Goal: Transaction & Acquisition: Purchase product/service

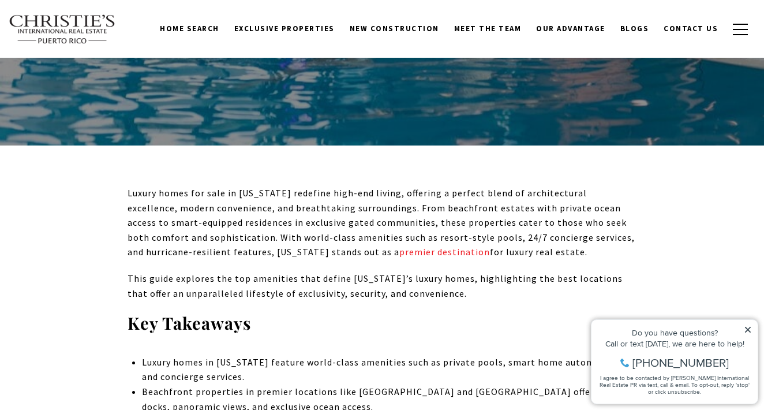
scroll to position [206, 0]
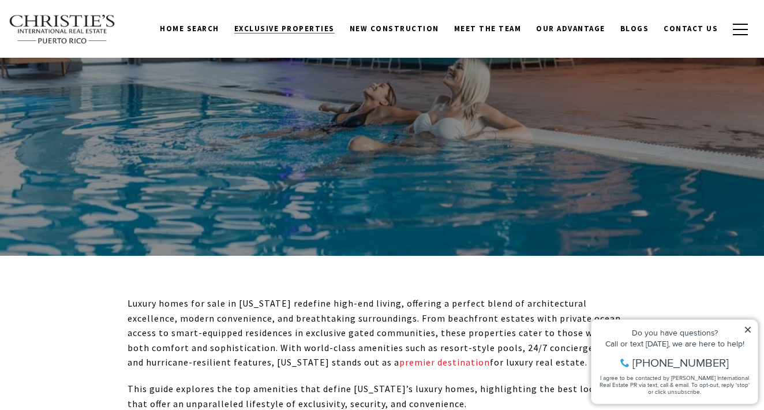
click at [335, 28] on span "Exclusive Properties" at bounding box center [284, 29] width 100 height 10
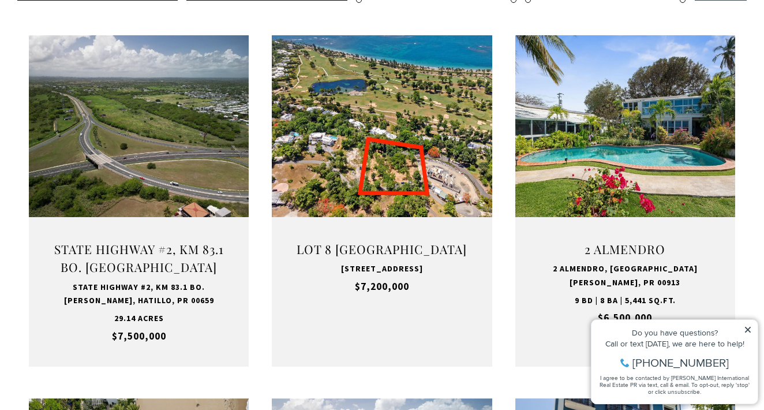
scroll to position [443, 0]
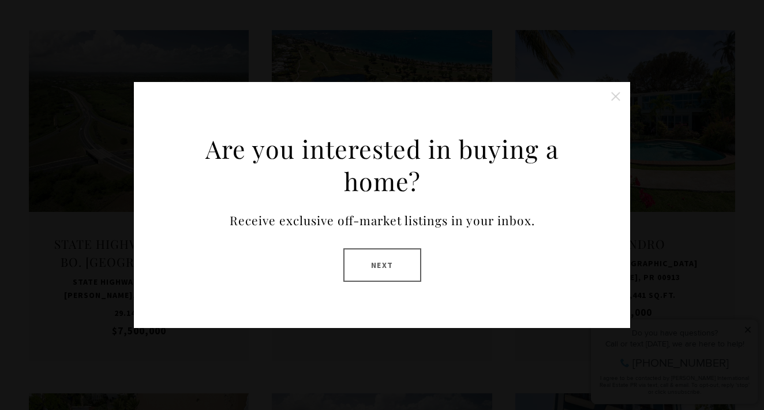
click at [409, 262] on button "Next" at bounding box center [382, 264] width 78 height 33
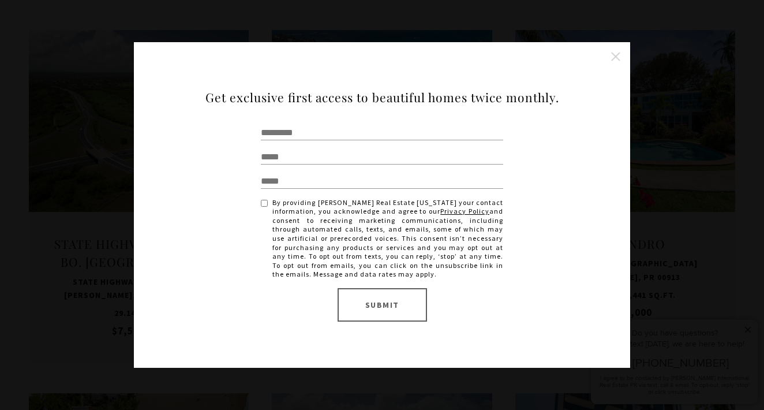
click at [682, 48] on div "Are you interested in buying a home? Receive exclusive off-market listings in y…" at bounding box center [382, 205] width 764 height 410
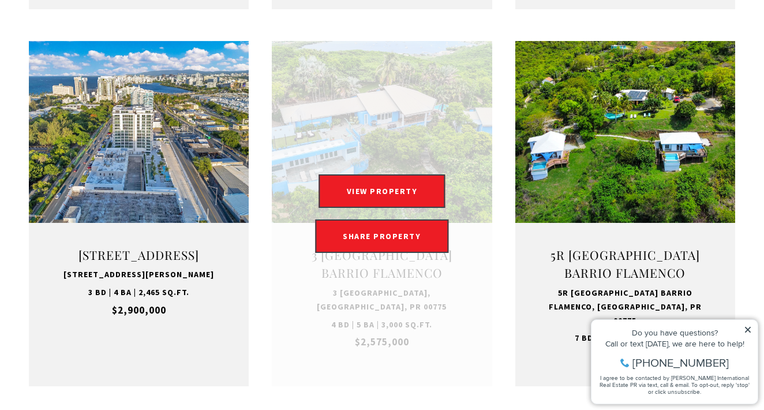
scroll to position [1161, 0]
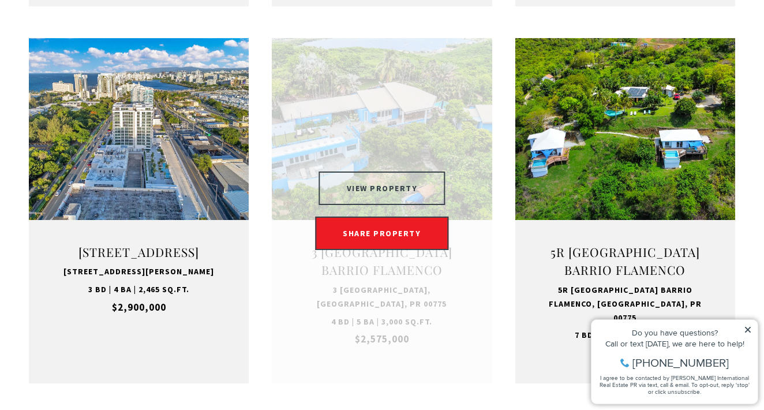
click at [423, 171] on button "VIEW PROPERTY" at bounding box center [382, 187] width 126 height 33
click at [408, 174] on button "VIEW PROPERTY" at bounding box center [382, 187] width 126 height 33
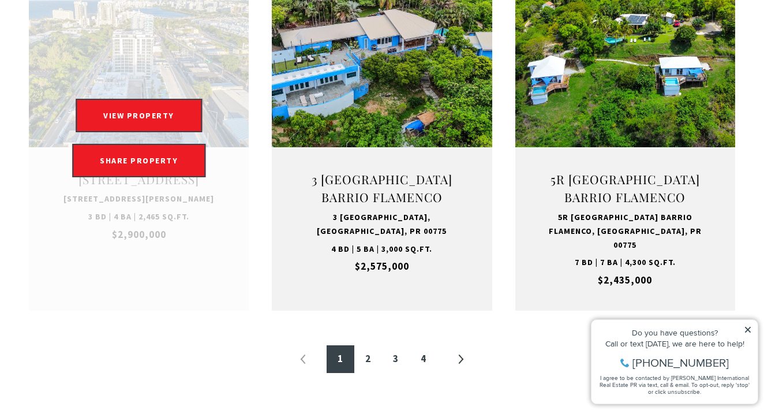
scroll to position [1254, 0]
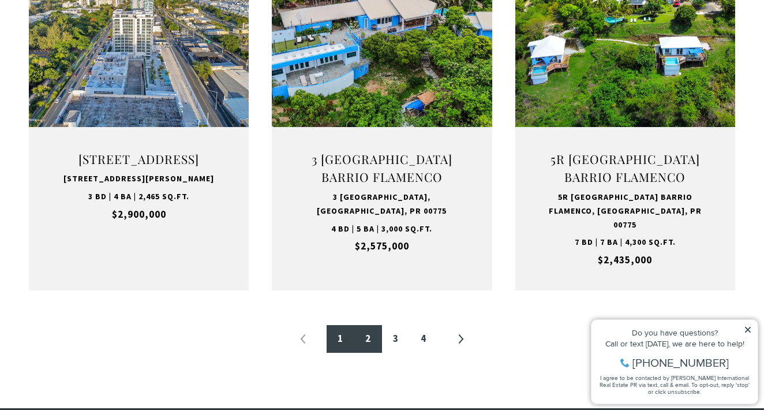
click at [374, 325] on link "2" at bounding box center [368, 339] width 28 height 28
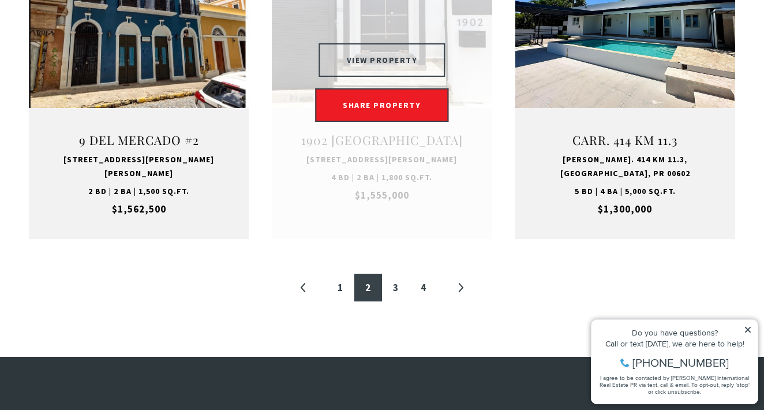
scroll to position [1290, 0]
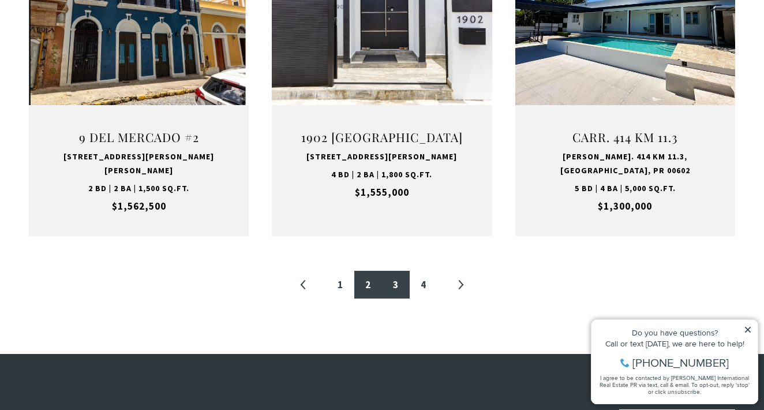
click at [394, 271] on link "3" at bounding box center [396, 285] width 28 height 28
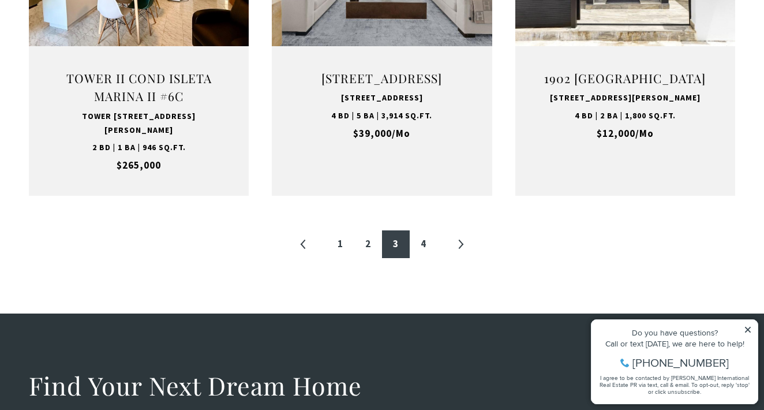
scroll to position [1351, 0]
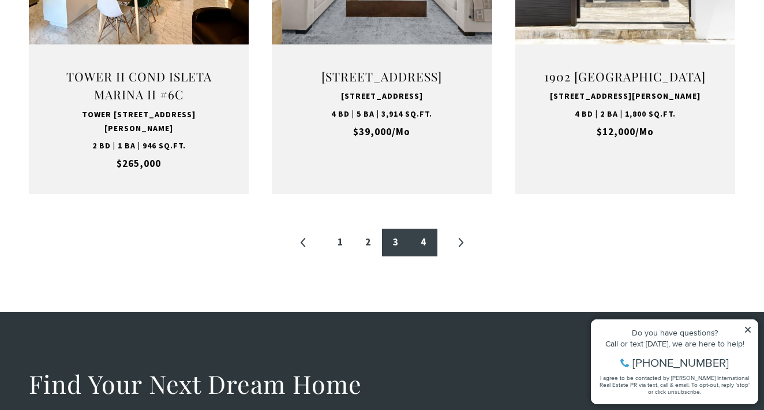
click at [432, 229] on link "4" at bounding box center [424, 243] width 28 height 28
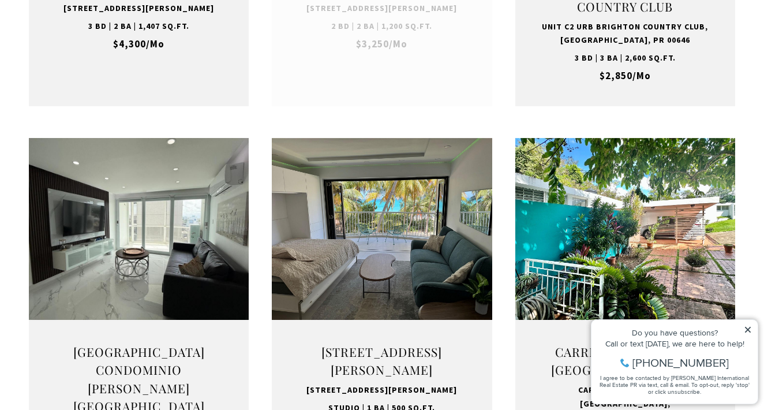
scroll to position [705, 0]
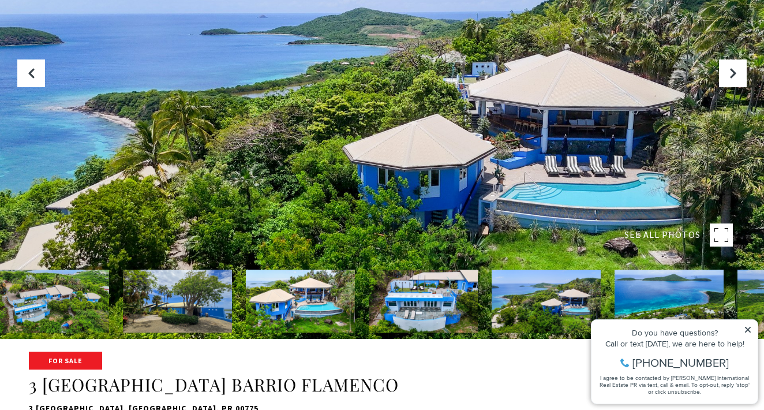
scroll to position [74, 0]
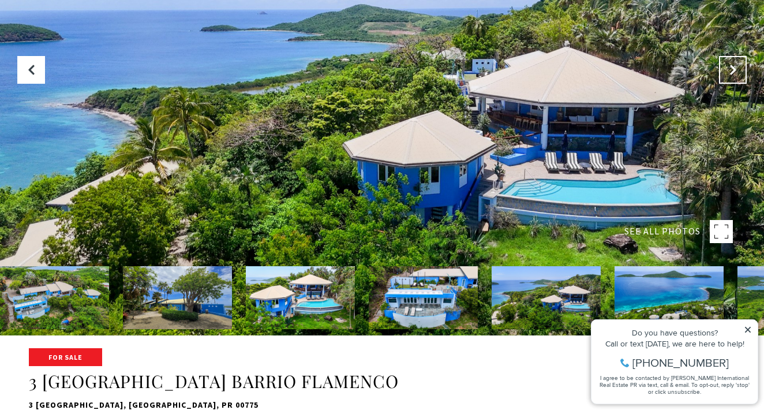
click at [739, 68] on button "Next Slide" at bounding box center [733, 70] width 28 height 28
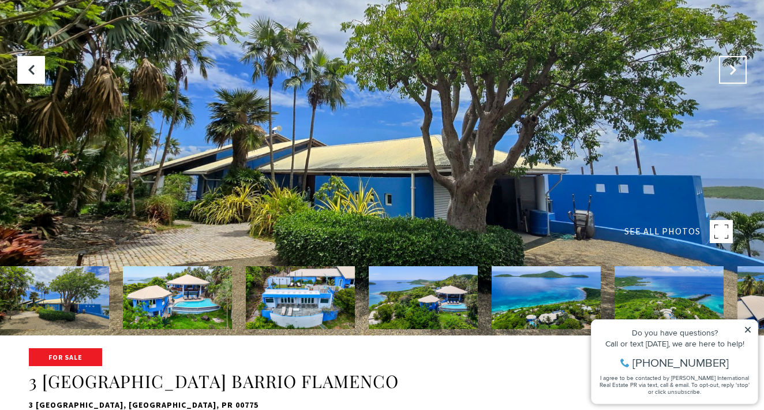
click at [740, 68] on button "Next Slide" at bounding box center [733, 70] width 28 height 28
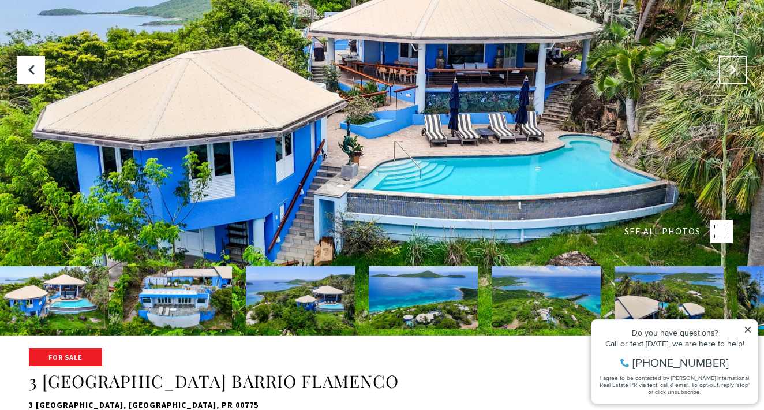
click at [740, 68] on button "Next Slide" at bounding box center [733, 70] width 28 height 28
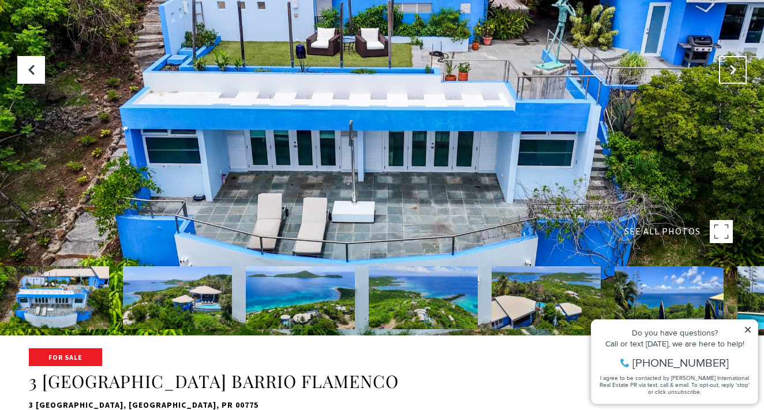
click at [740, 68] on button "Next Slide" at bounding box center [733, 70] width 28 height 28
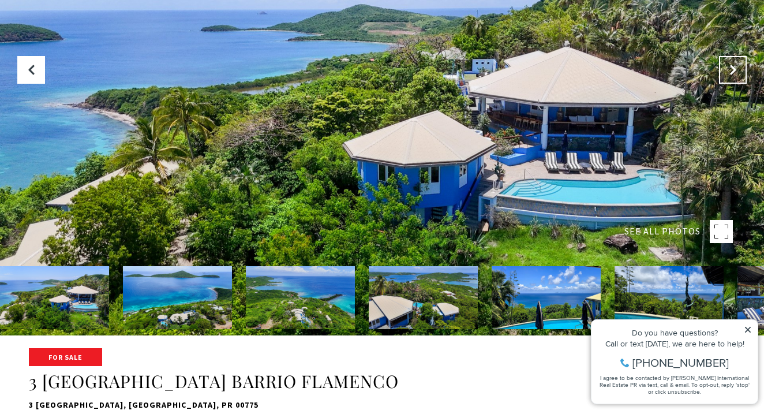
click at [740, 68] on button "Next Slide" at bounding box center [733, 70] width 28 height 28
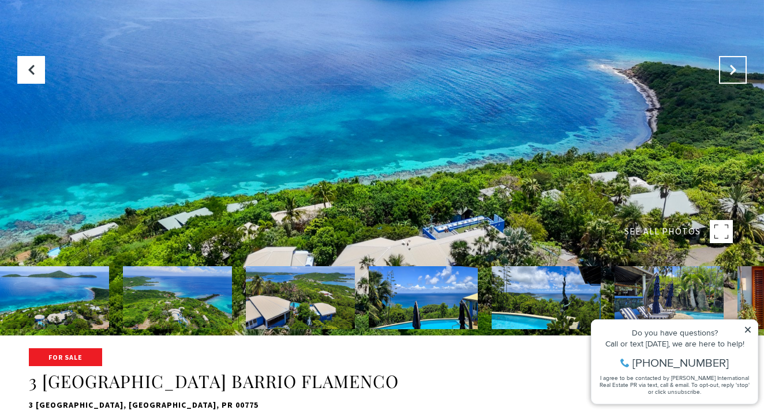
click at [740, 68] on button "Next Slide" at bounding box center [733, 70] width 28 height 28
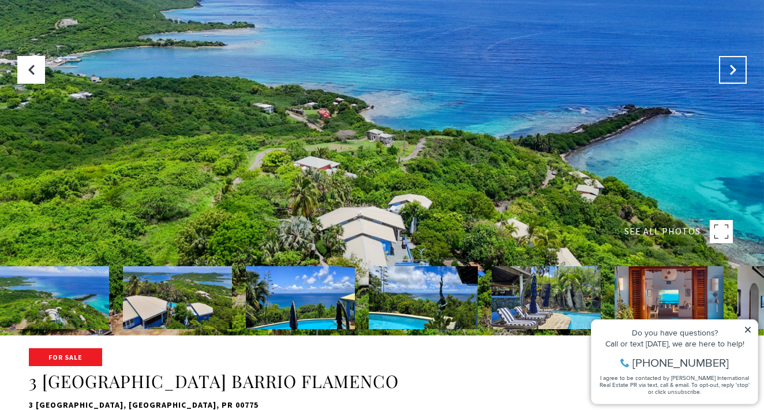
click at [740, 68] on button "Next Slide" at bounding box center [733, 70] width 28 height 28
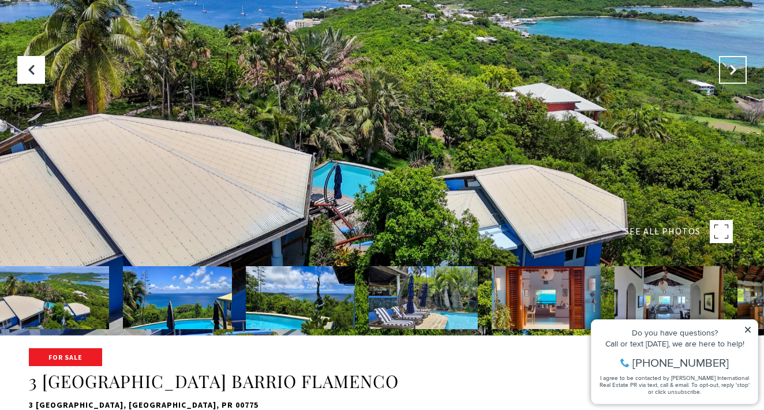
click at [740, 68] on button "Next Slide" at bounding box center [733, 70] width 28 height 28
click at [572, 275] on img at bounding box center [546, 297] width 109 height 63
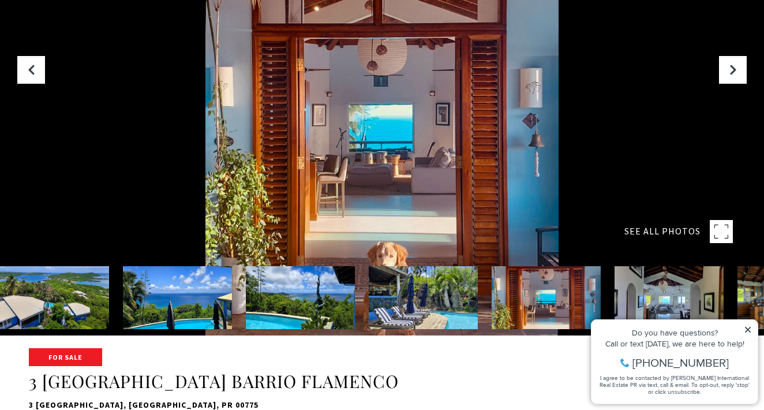
click at [635, 286] on img at bounding box center [669, 297] width 109 height 63
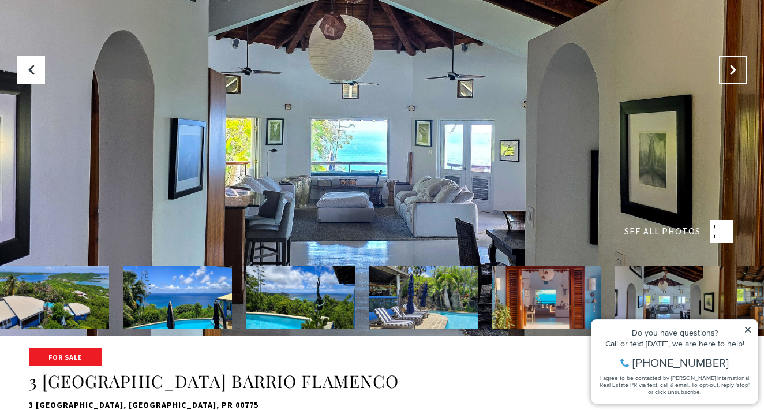
click at [726, 81] on button "Next Slide" at bounding box center [733, 70] width 28 height 28
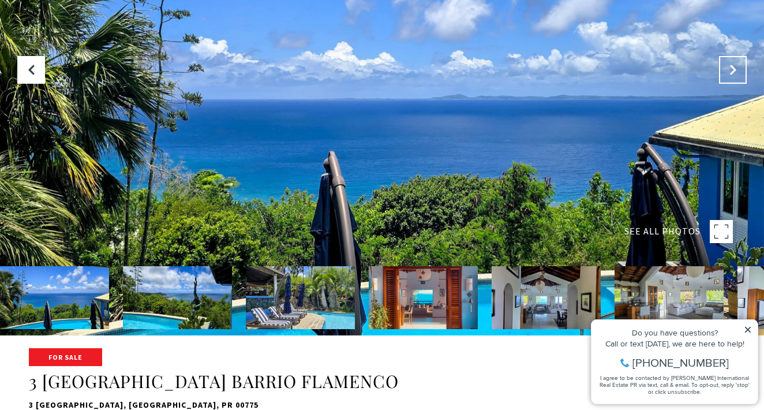
click at [726, 81] on button "Next Slide" at bounding box center [733, 70] width 28 height 28
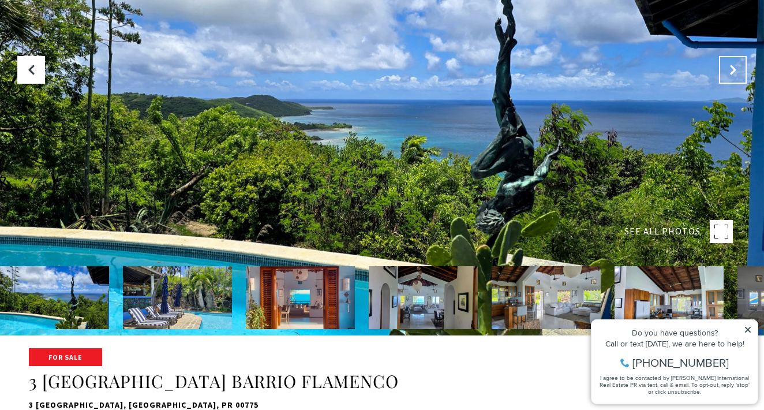
click at [726, 81] on button "Next Slide" at bounding box center [733, 70] width 28 height 28
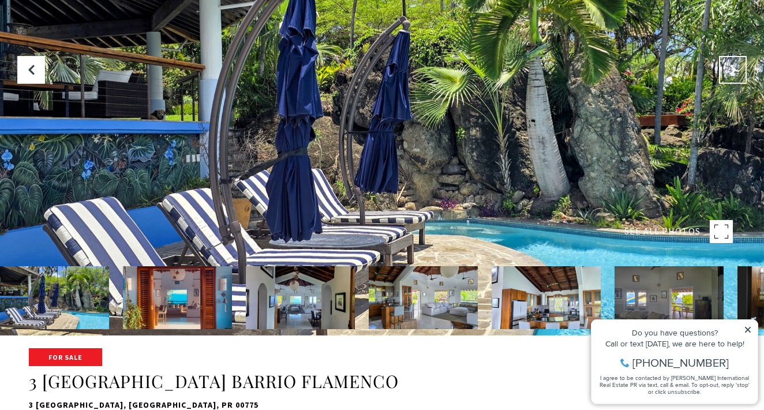
click at [726, 81] on button "Next Slide" at bounding box center [733, 70] width 28 height 28
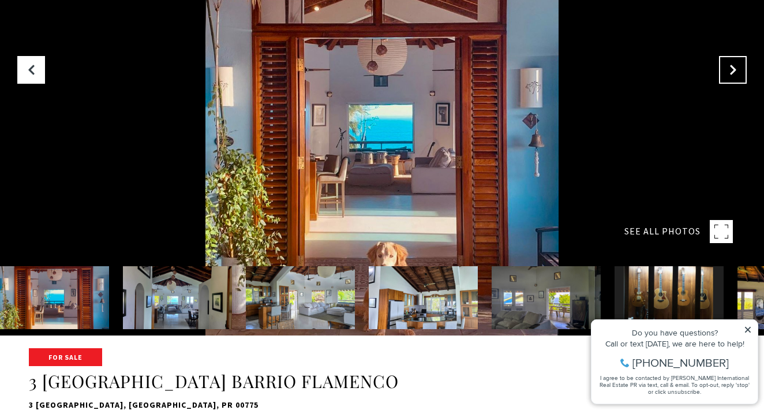
click at [726, 81] on button "Next Slide" at bounding box center [733, 70] width 28 height 28
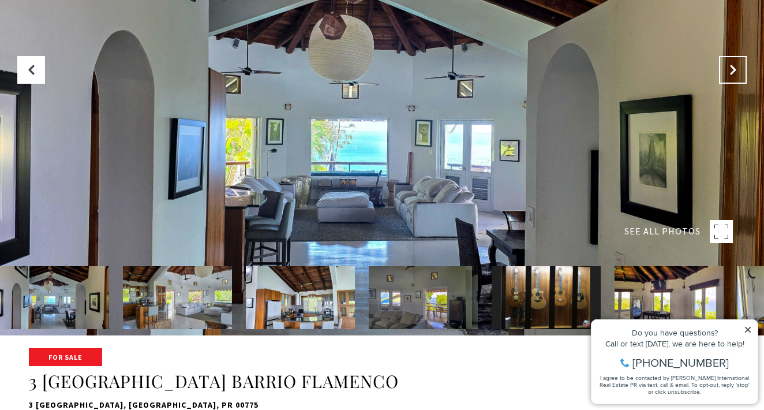
click at [726, 81] on button "Next Slide" at bounding box center [733, 70] width 28 height 28
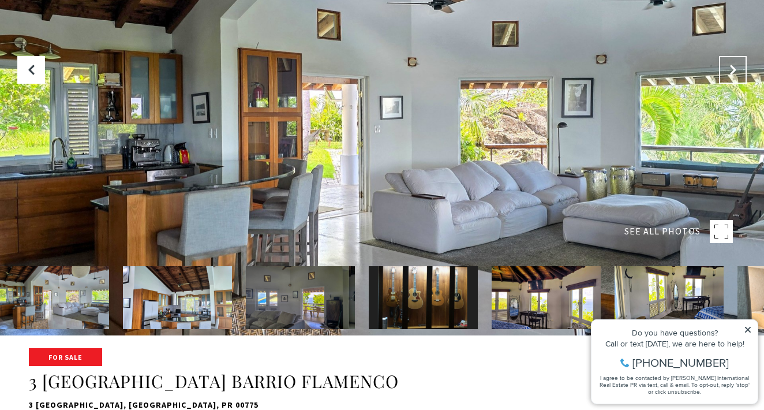
click at [726, 81] on button "Next Slide" at bounding box center [733, 70] width 28 height 28
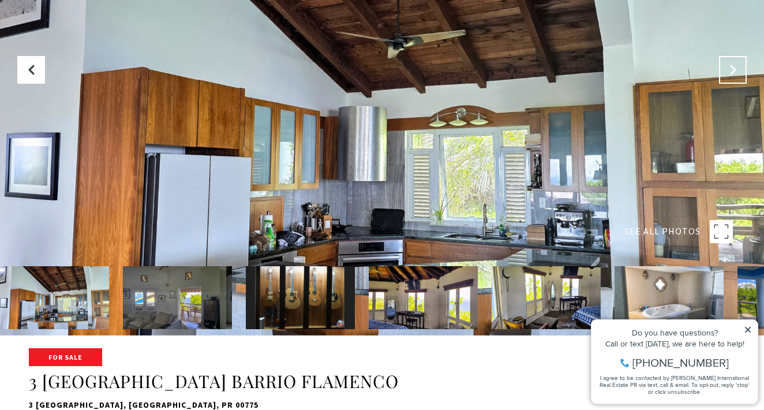
click at [726, 81] on button "Next Slide" at bounding box center [733, 70] width 28 height 28
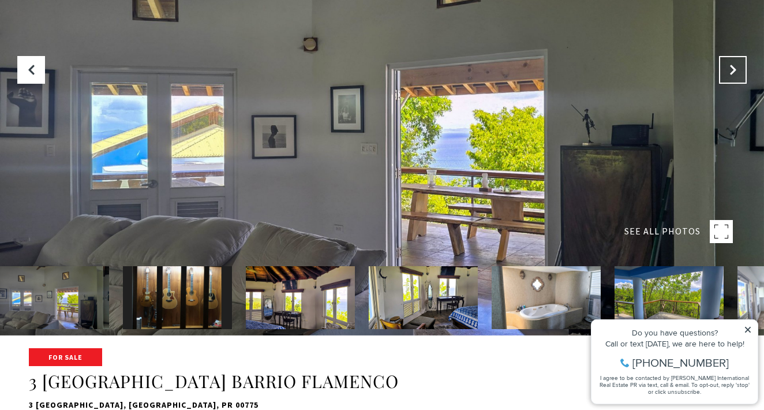
click at [726, 81] on button "Next Slide" at bounding box center [733, 70] width 28 height 28
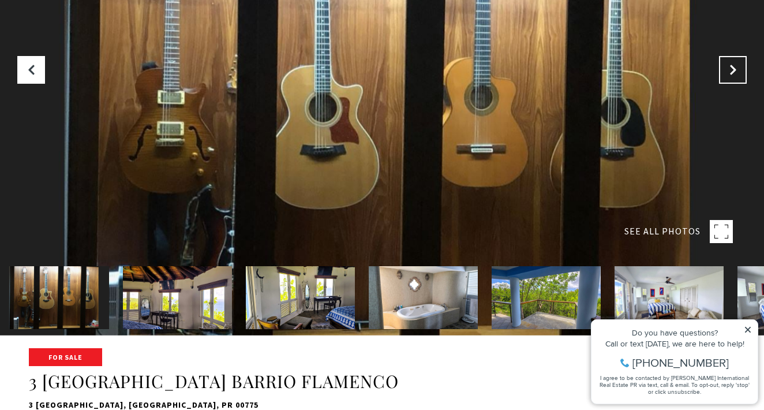
click at [726, 81] on button "Next Slide" at bounding box center [733, 70] width 28 height 28
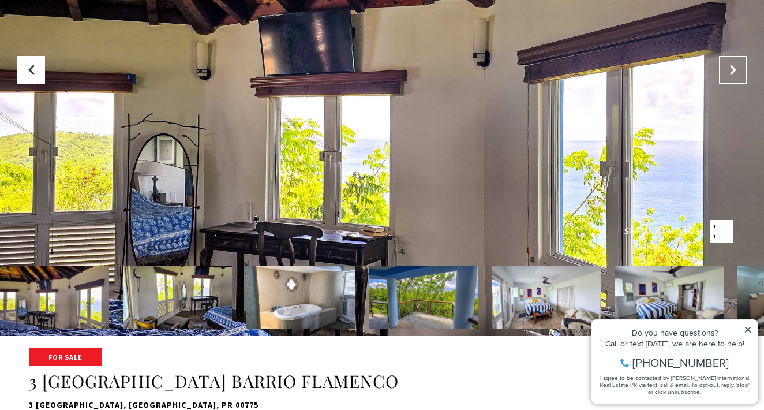
click at [726, 81] on button "Next Slide" at bounding box center [733, 70] width 28 height 28
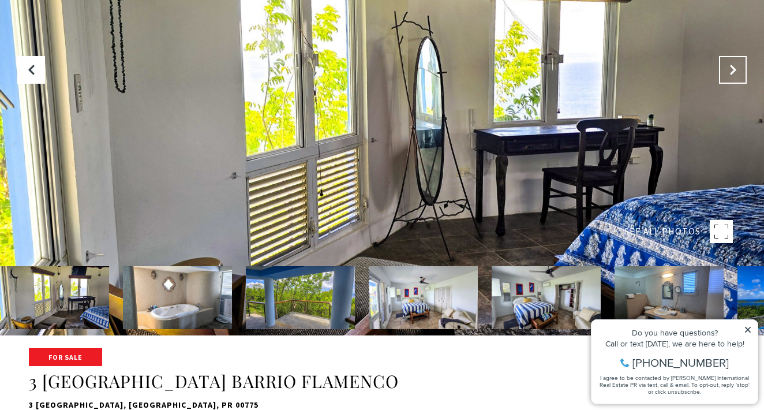
click at [726, 81] on button "Next Slide" at bounding box center [733, 70] width 28 height 28
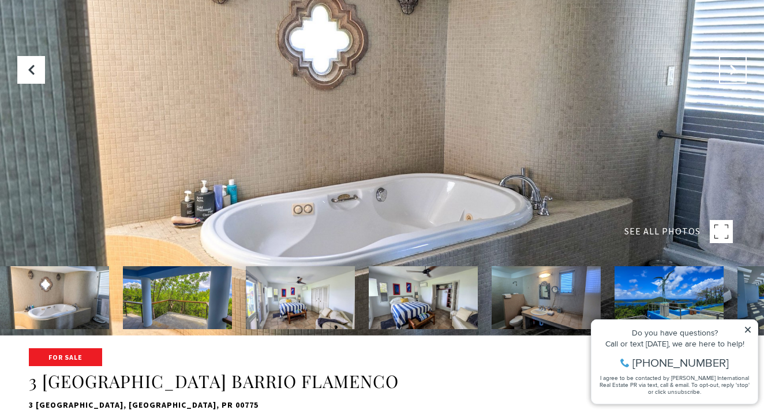
click at [726, 81] on button "Next Slide" at bounding box center [733, 70] width 28 height 28
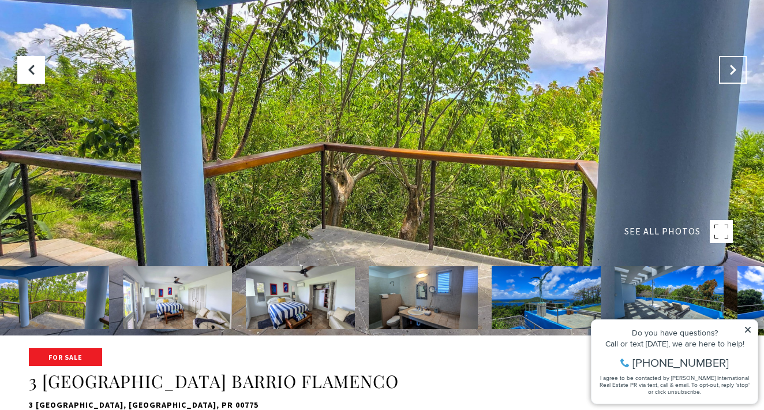
click at [726, 81] on button "Next Slide" at bounding box center [733, 70] width 28 height 28
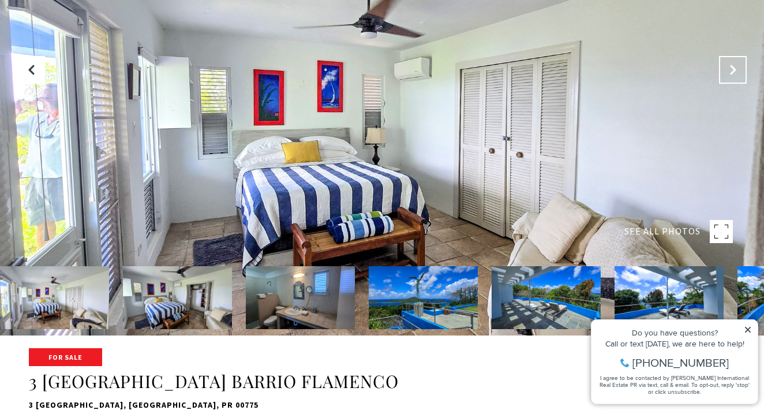
click at [726, 81] on button "Next Slide" at bounding box center [733, 70] width 28 height 28
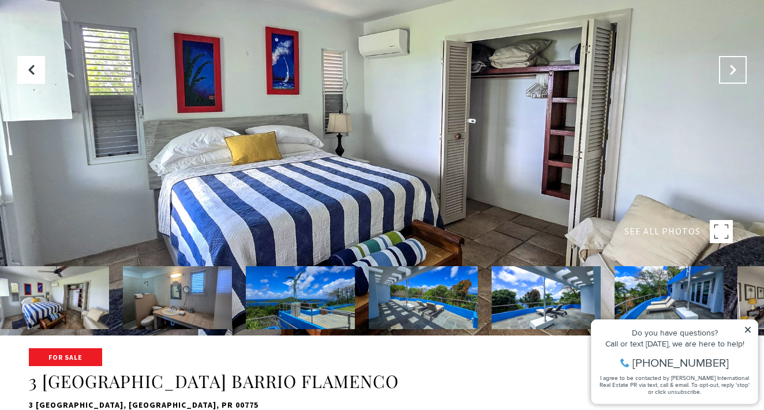
click at [726, 81] on button "Next Slide" at bounding box center [733, 70] width 28 height 28
